Goal: Information Seeking & Learning: Learn about a topic

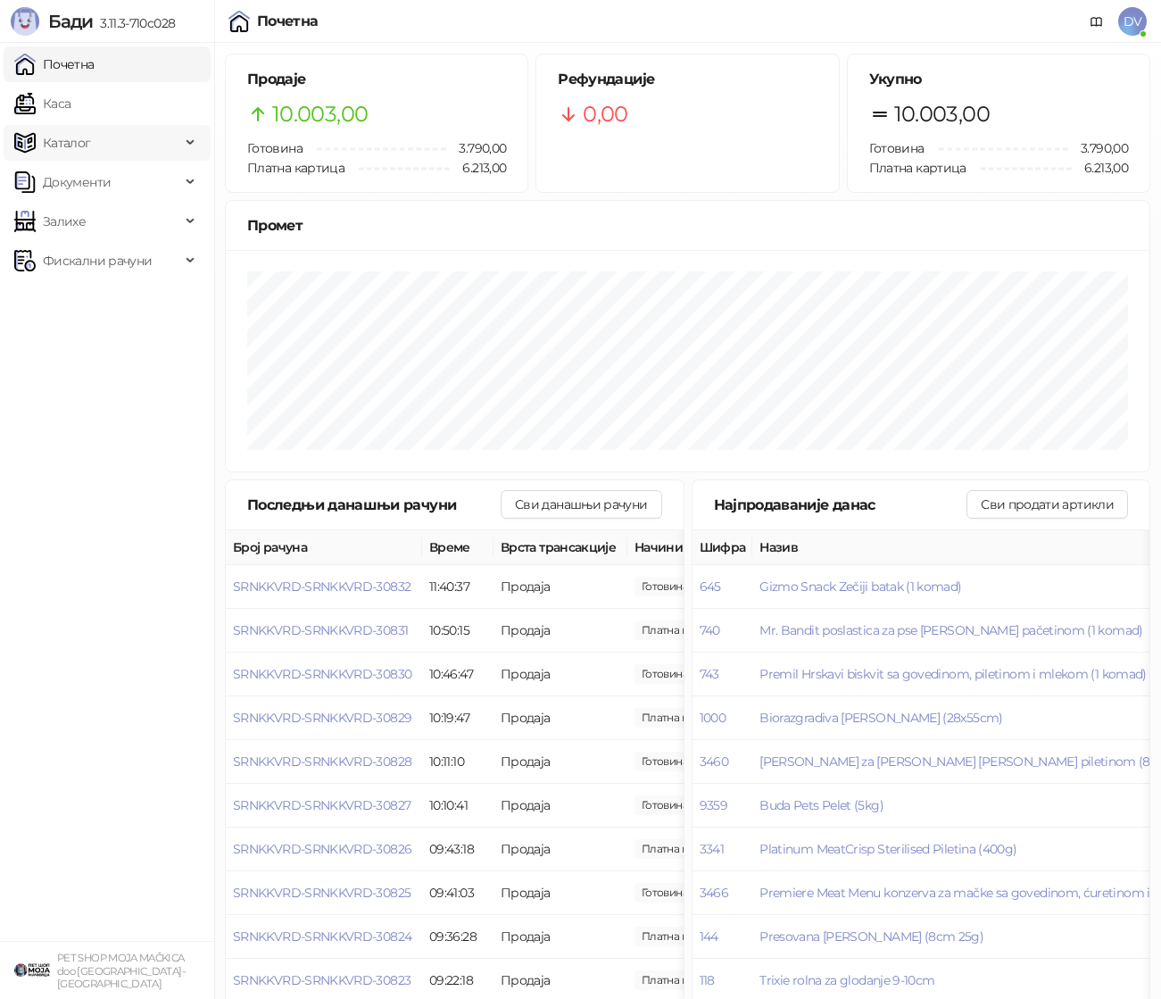
click at [198, 138] on div "Каталог" at bounding box center [107, 143] width 207 height 36
click at [104, 295] on link "Доступност" at bounding box center [70, 300] width 99 height 36
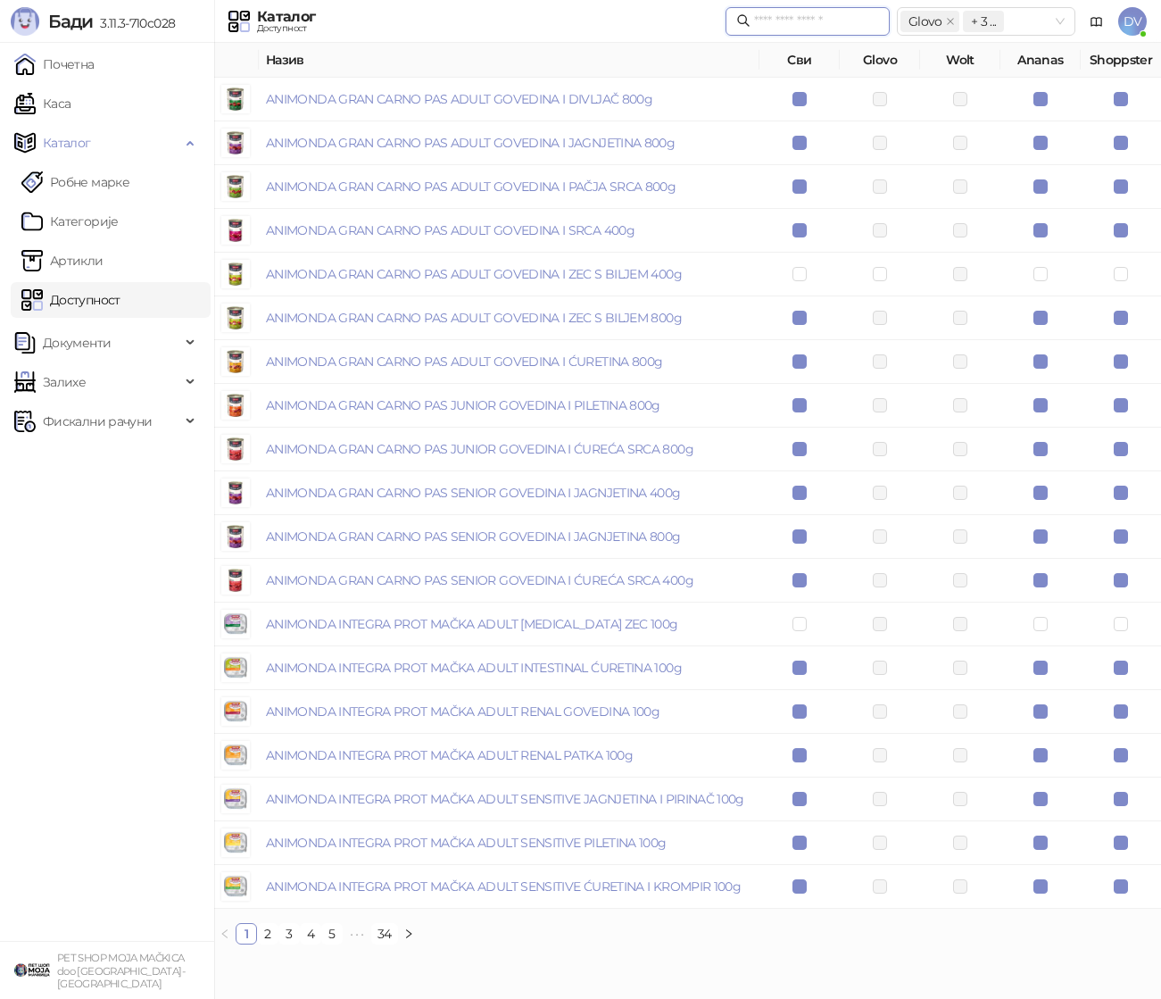
click at [847, 24] on input "text" at bounding box center [816, 22] width 125 height 20
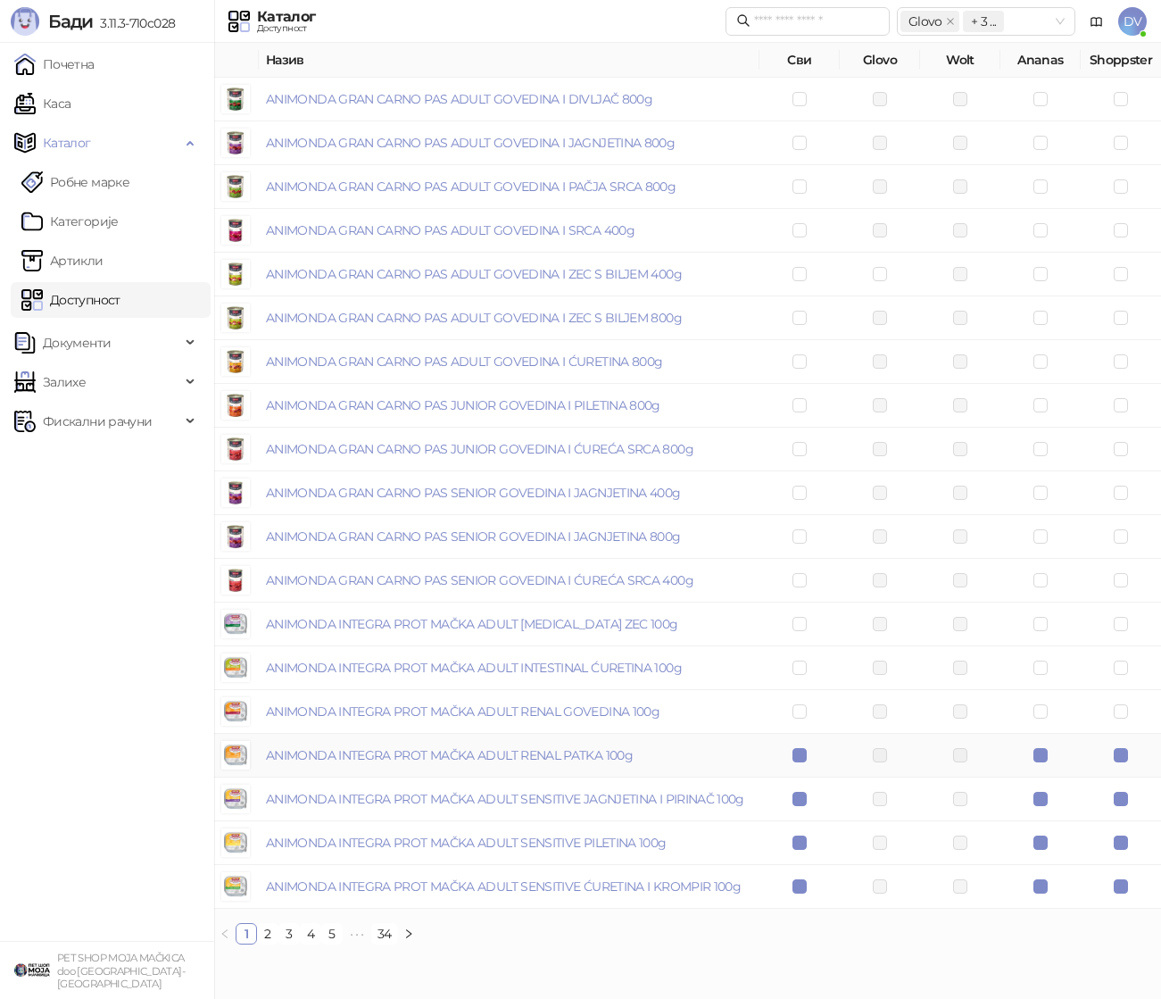
click at [797, 742] on td at bounding box center [800, 756] width 80 height 44
click at [269, 932] on link "2" at bounding box center [268, 934] width 20 height 20
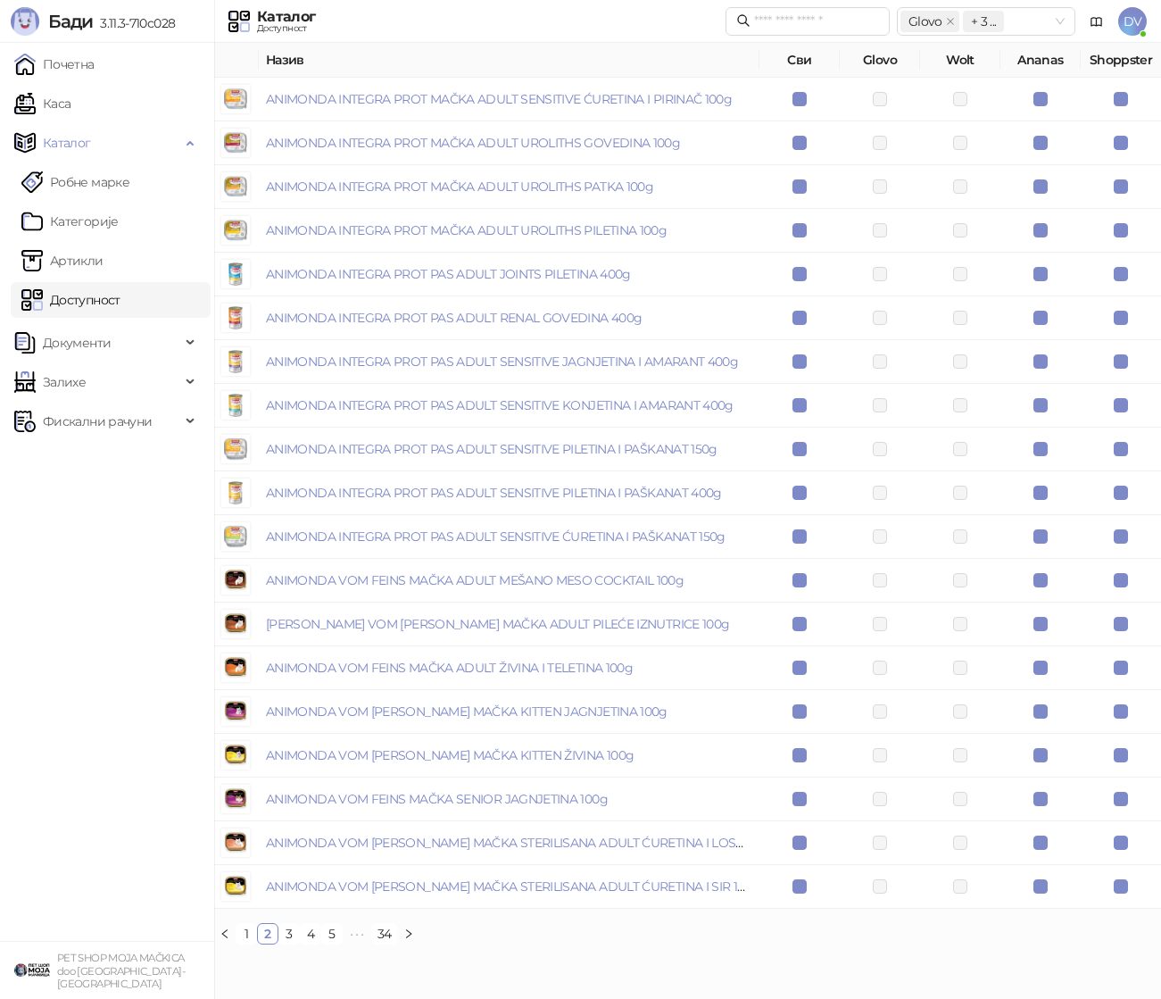
click at [808, 93] on td at bounding box center [800, 100] width 80 height 44
click at [800, 129] on td at bounding box center [800, 143] width 80 height 44
click at [800, 196] on td at bounding box center [800, 187] width 80 height 44
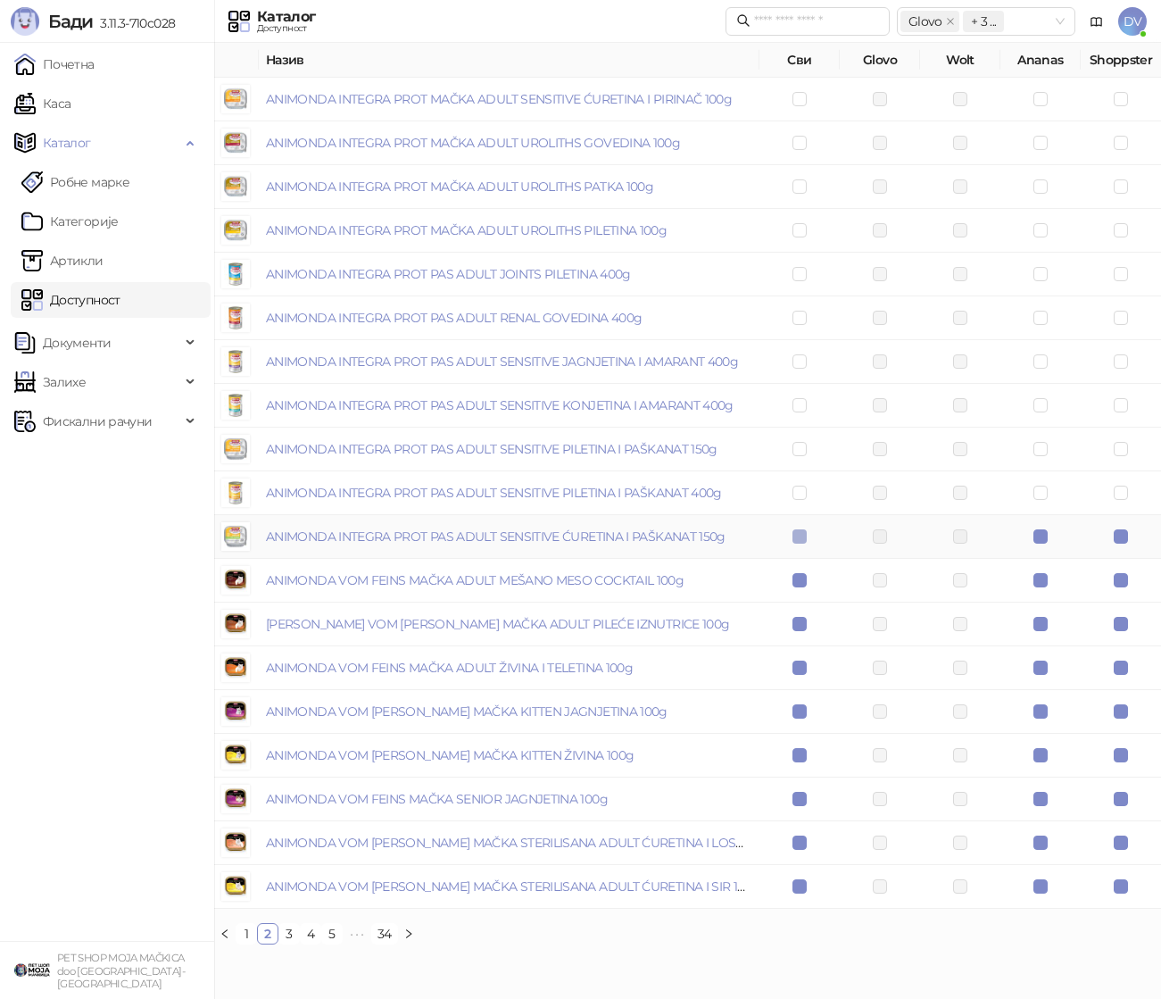
click at [801, 528] on label at bounding box center [800, 537] width 14 height 20
click at [801, 834] on label at bounding box center [800, 843] width 14 height 20
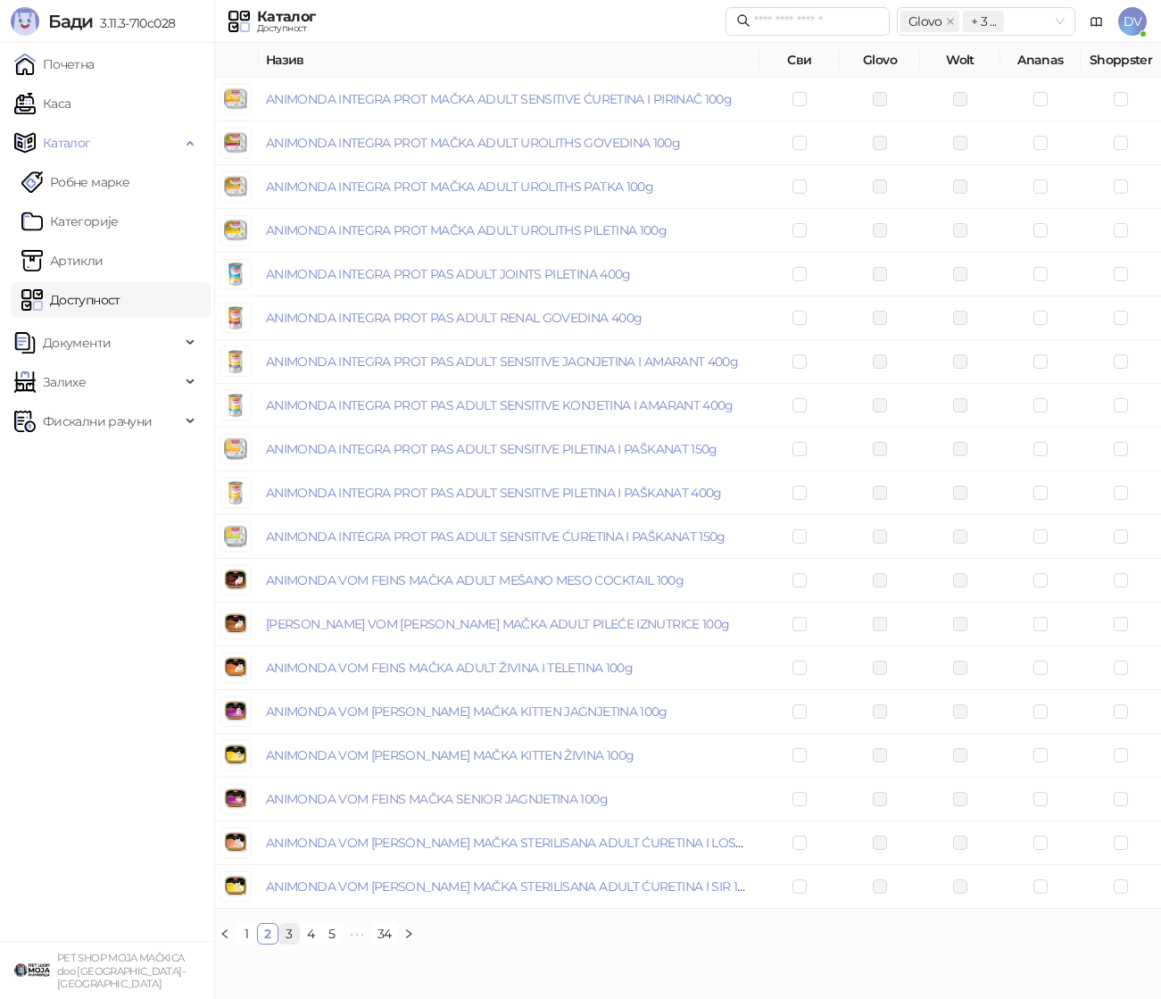
click at [298, 936] on link "3" at bounding box center [289, 934] width 20 height 20
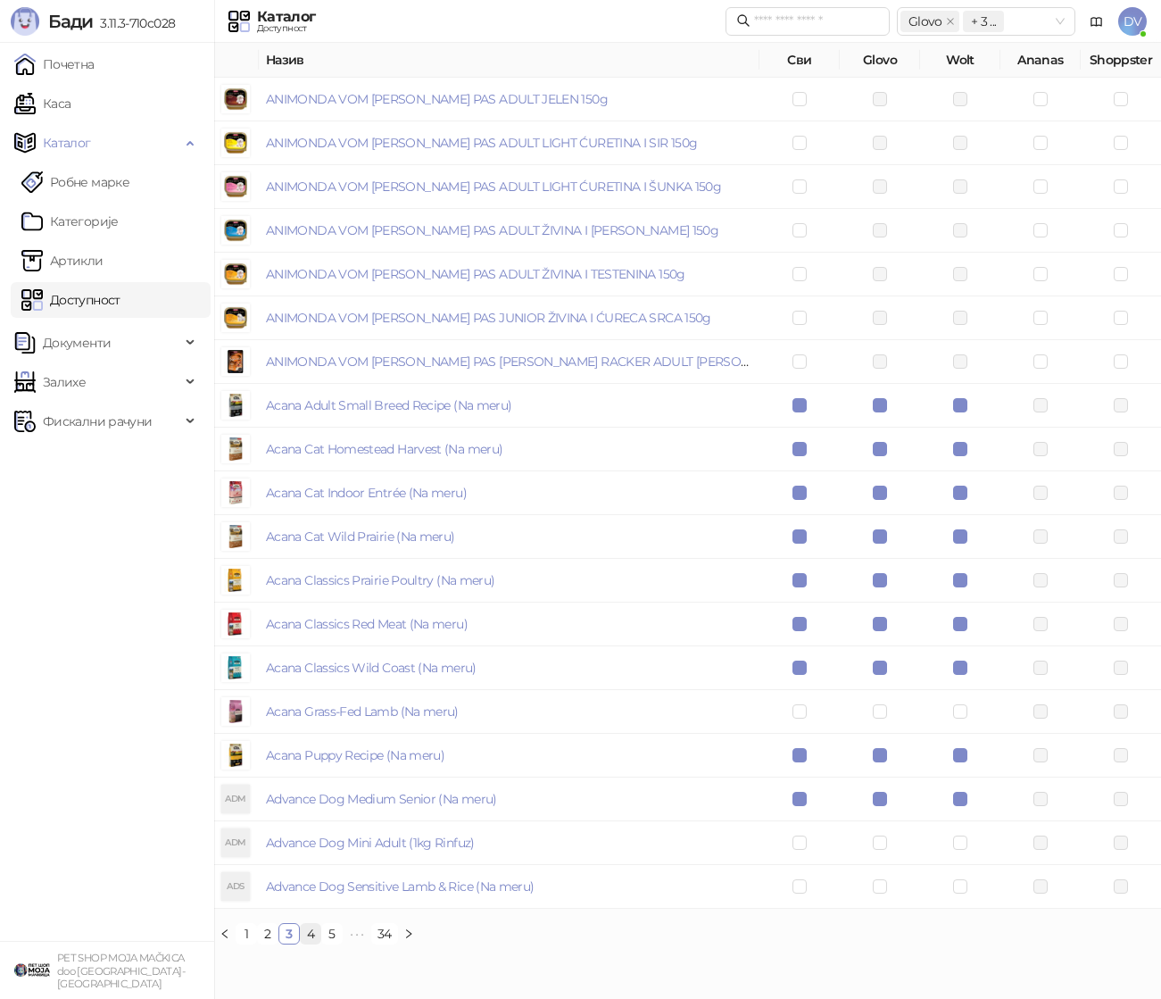
click at [310, 932] on link "4" at bounding box center [311, 934] width 20 height 20
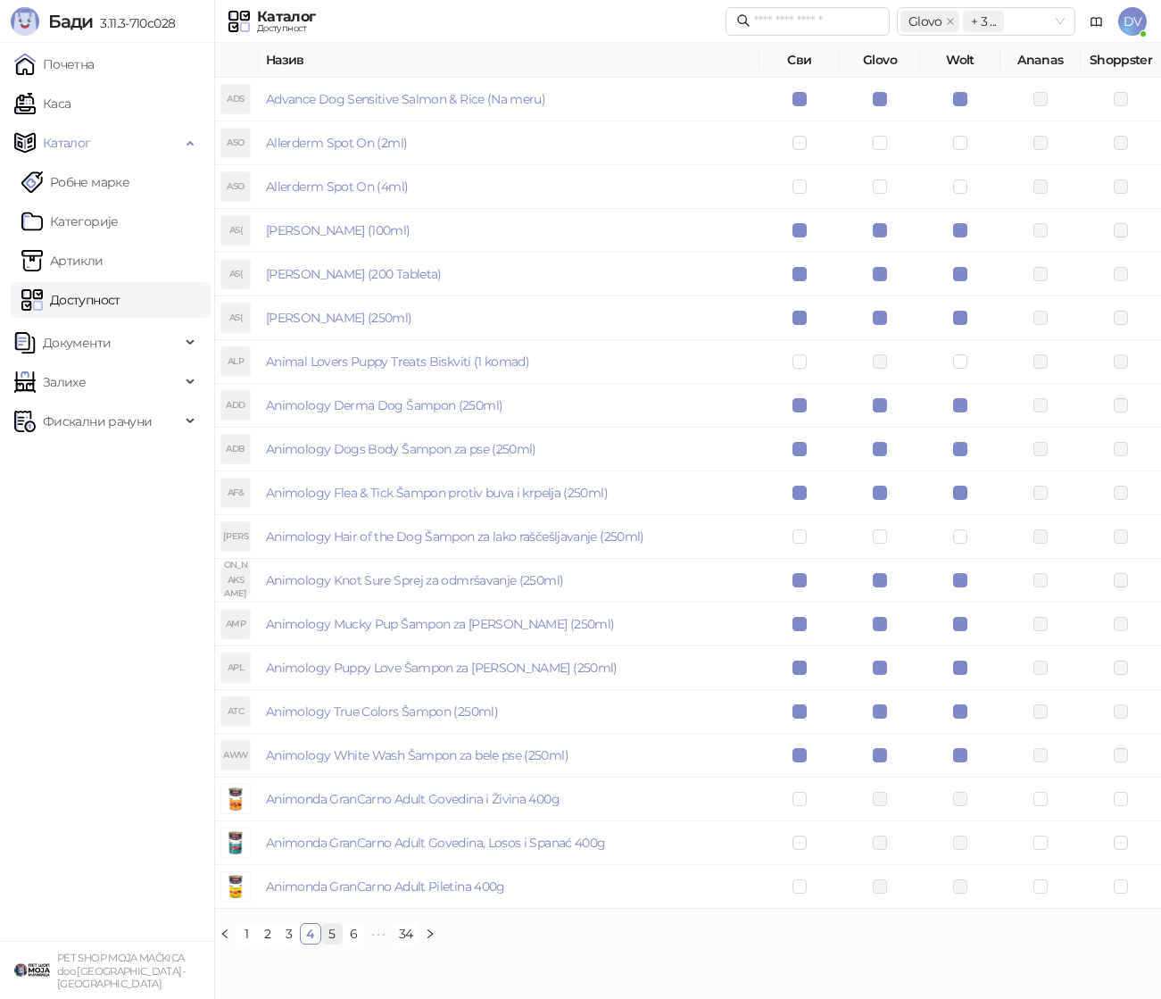
click at [329, 936] on link "5" at bounding box center [332, 934] width 20 height 20
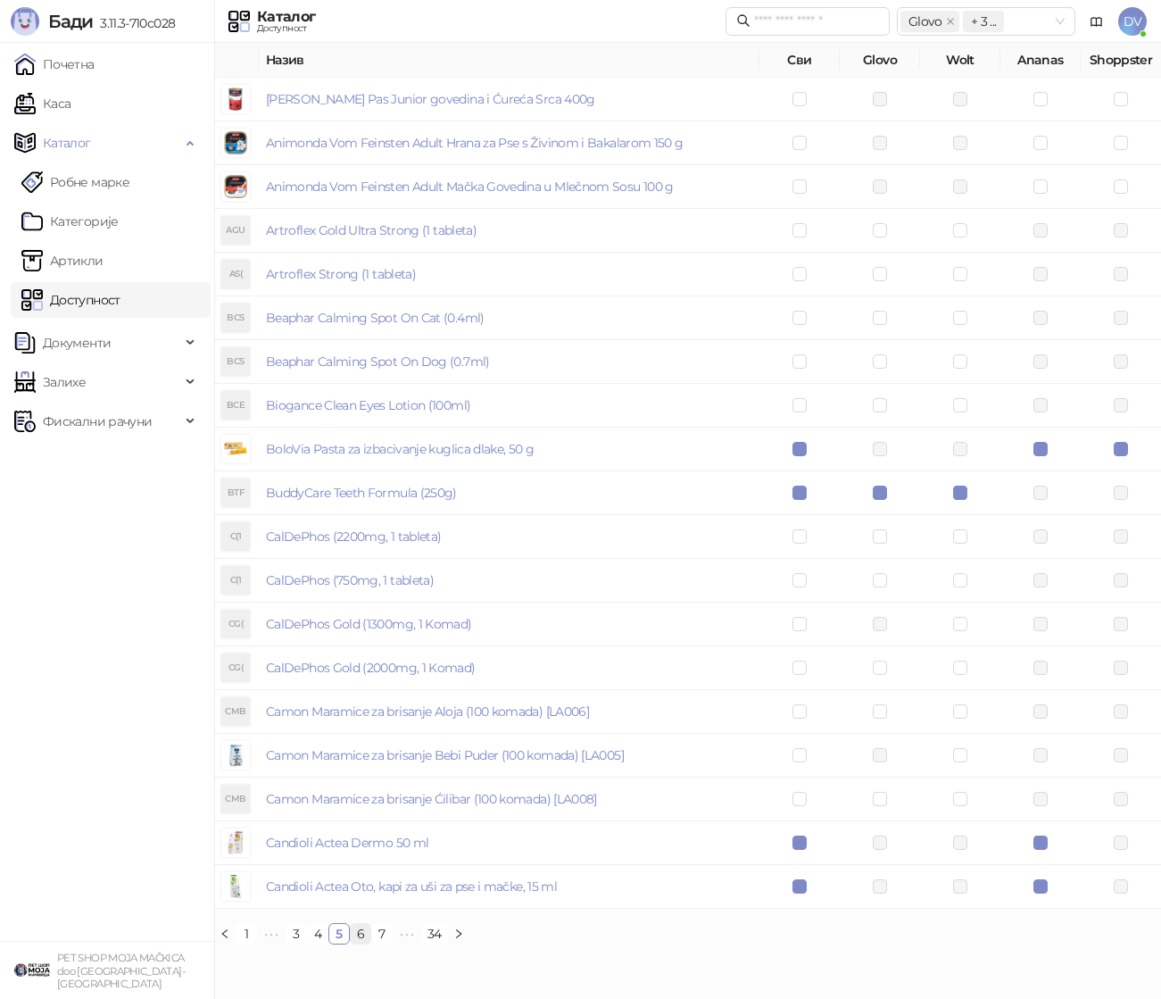
click at [359, 933] on link "6" at bounding box center [361, 934] width 20 height 20
